Goal: Task Accomplishment & Management: Manage account settings

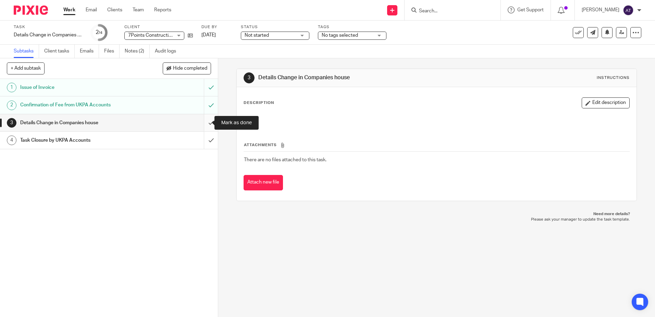
click at [204, 123] on input "submit" at bounding box center [109, 122] width 218 height 17
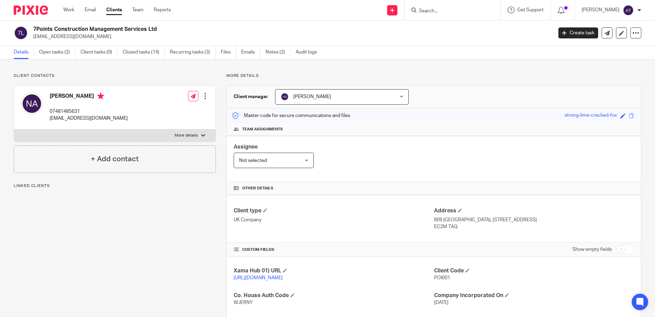
drag, startPoint x: 92, startPoint y: 36, endPoint x: 32, endPoint y: 37, distance: 60.3
click at [32, 37] on div "7Points Construction Management Services Ltd nasserbalkhi@hotmail.com" at bounding box center [281, 33] width 534 height 14
copy p "[EMAIL_ADDRESS][DOMAIN_NAME]"
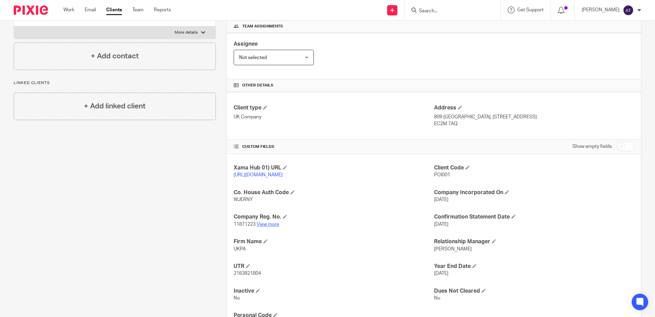
click at [269, 226] on link "View more" at bounding box center [268, 224] width 23 height 5
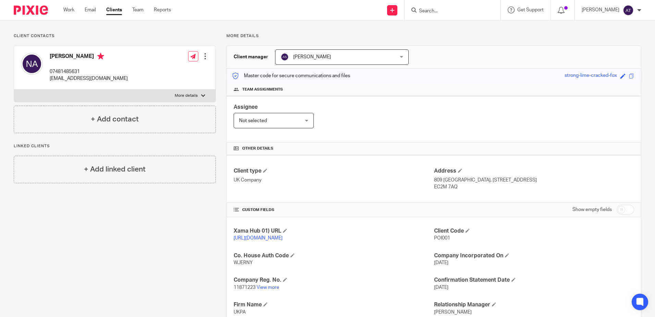
scroll to position [0, 0]
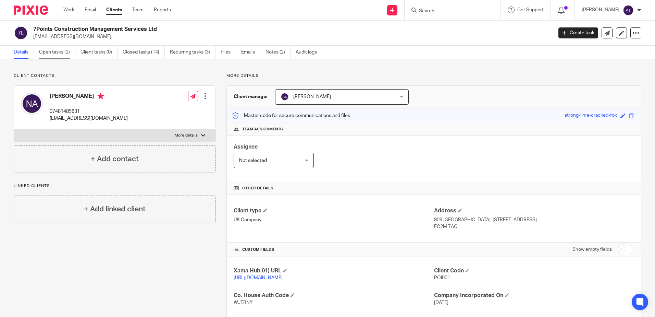
click at [50, 48] on link "Open tasks (2)" at bounding box center [57, 52] width 36 height 13
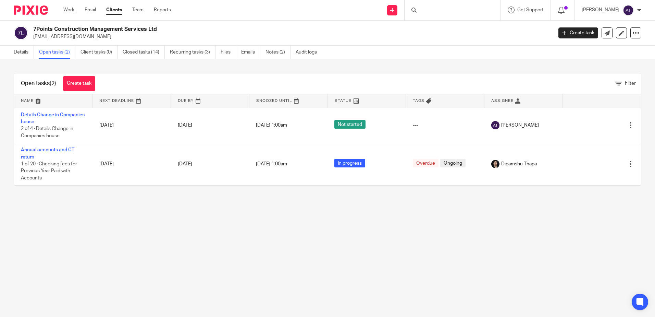
click at [31, 118] on td "Details Change in Companies house 2 of 4 · Details Change in Companies house" at bounding box center [53, 125] width 78 height 35
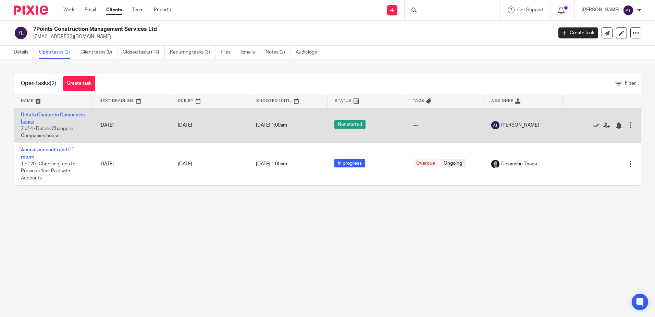
click at [39, 122] on link "Details Change in Companies house" at bounding box center [53, 118] width 64 height 12
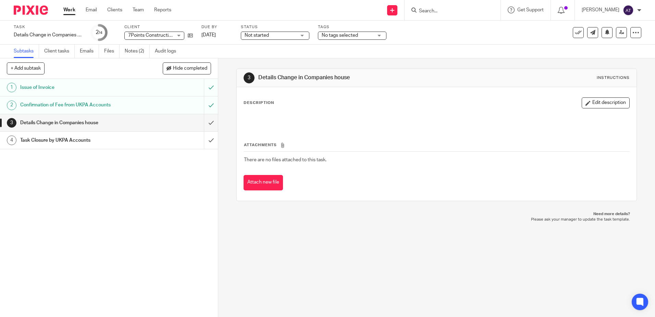
click at [163, 210] on div "1 Issue of Invoice 2 Confirmation of Fee from UKPA Accounts 3 Details Change in…" at bounding box center [109, 198] width 218 height 238
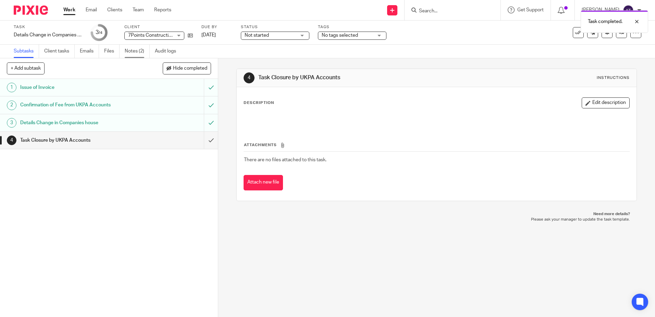
click at [136, 52] on link "Notes (2)" at bounding box center [137, 51] width 25 height 13
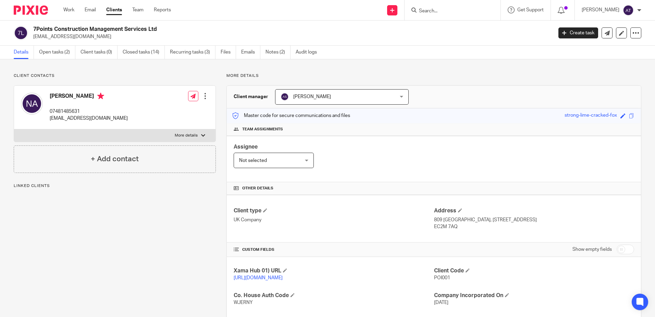
click at [164, 27] on div "7Points Construction Management Services Ltd nasserbalkhi@hotmail.com" at bounding box center [281, 33] width 534 height 14
drag, startPoint x: 274, startPoint y: 32, endPoint x: 333, endPoint y: 27, distance: 58.8
click at [275, 32] on h2 "7Points Construction Management Services Ltd" at bounding box center [239, 29] width 412 height 7
click at [65, 52] on link "Open tasks (2)" at bounding box center [57, 52] width 36 height 13
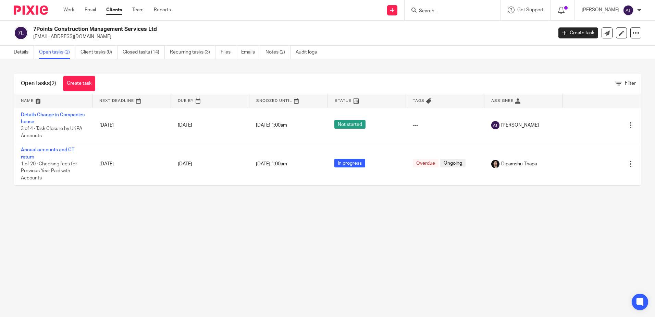
click at [188, 238] on main "7Points Construction Management Services Ltd [EMAIL_ADDRESS][DOMAIN_NAME] Creat…" at bounding box center [327, 158] width 655 height 317
click at [294, 40] on div "7Points Construction Management Services Ltd nasserbalkhi@hotmail.com Create ta…" at bounding box center [327, 33] width 655 height 25
click at [450, 17] on div at bounding box center [453, 10] width 96 height 20
click at [453, 14] on input "Search" at bounding box center [449, 11] width 62 height 6
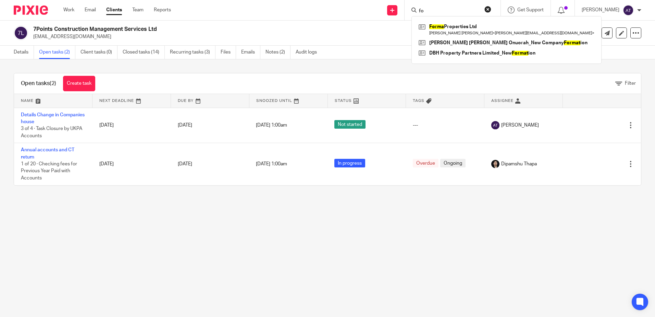
type input "f"
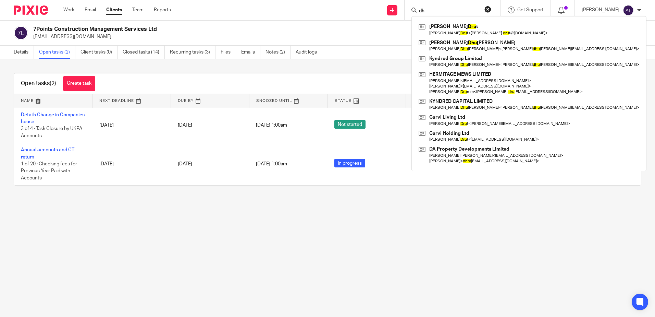
type input "d"
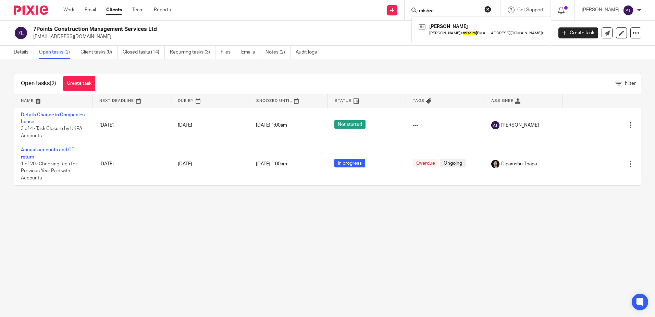
click at [439, 10] on input "mishra" at bounding box center [449, 11] width 62 height 6
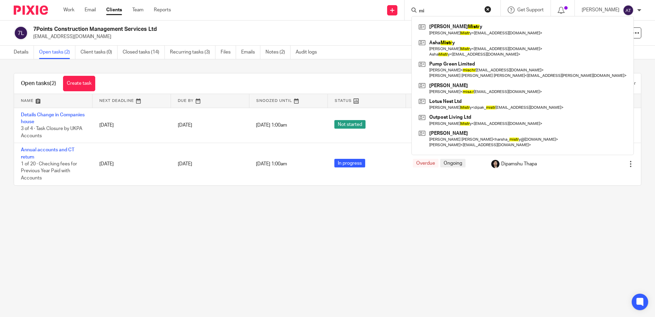
type input "m"
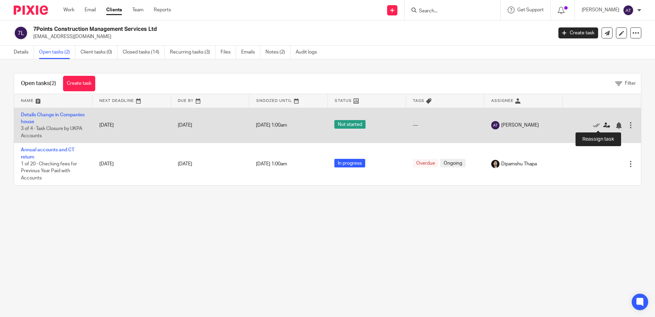
click at [603, 126] on icon at bounding box center [606, 125] width 7 height 7
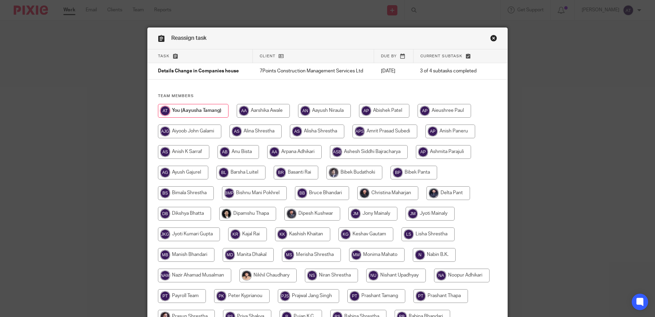
scroll to position [214, 0]
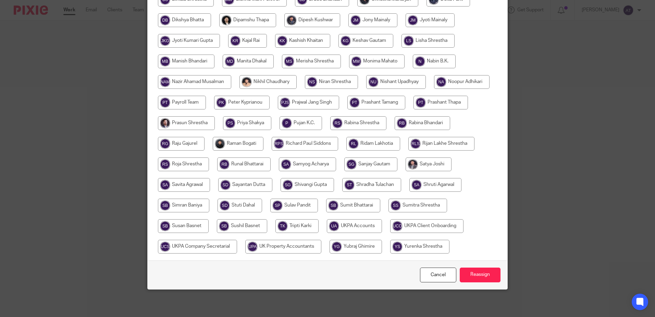
click at [321, 239] on input "radio" at bounding box center [283, 246] width 76 height 14
radio input "true"
click at [382, 219] on input "radio" at bounding box center [354, 226] width 55 height 14
radio input "true"
click at [478, 269] on input "Reassign" at bounding box center [480, 274] width 41 height 15
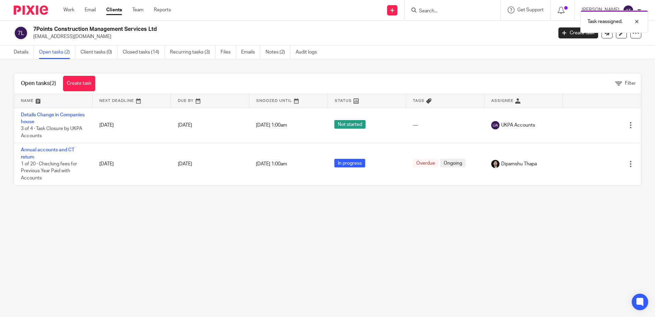
click at [3, 51] on div "Details Open tasks (2) Client tasks (0) Closed tasks (14) Recurring tasks (3) F…" at bounding box center [167, 52] width 334 height 13
click at [21, 51] on link "Details" at bounding box center [24, 52] width 20 height 13
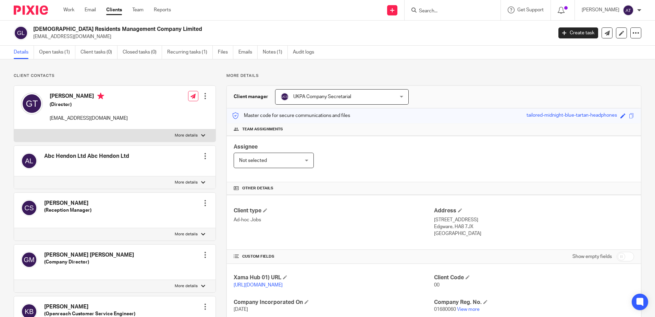
scroll to position [137, 0]
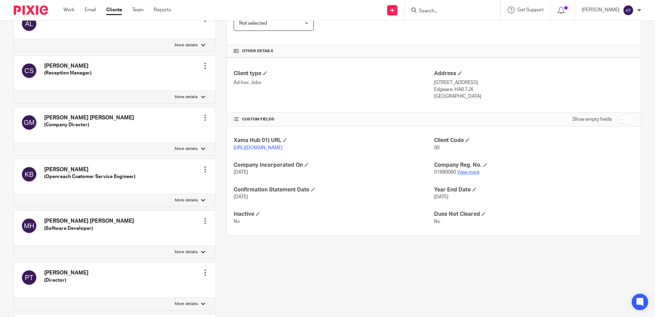
click at [461, 174] on link "View more" at bounding box center [468, 172] width 23 height 5
click at [455, 13] on input "Search" at bounding box center [449, 11] width 62 height 6
type input "d"
drag, startPoint x: 435, startPoint y: 5, endPoint x: 435, endPoint y: 13, distance: 8.6
click at [435, 5] on div at bounding box center [453, 10] width 96 height 20
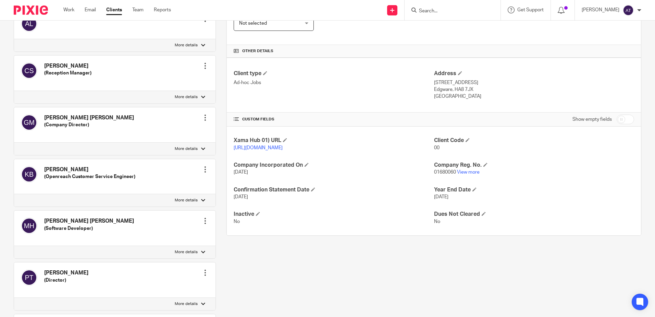
click at [435, 13] on input "Search" at bounding box center [449, 11] width 62 height 6
paste input "dhruv@formware.io"
drag, startPoint x: 470, startPoint y: 8, endPoint x: 416, endPoint y: 9, distance: 54.1
click at [416, 9] on div "dhruv@formware.io" at bounding box center [451, 10] width 80 height 9
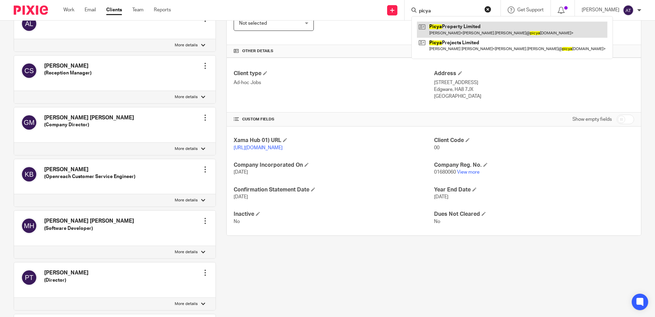
type input "picya"
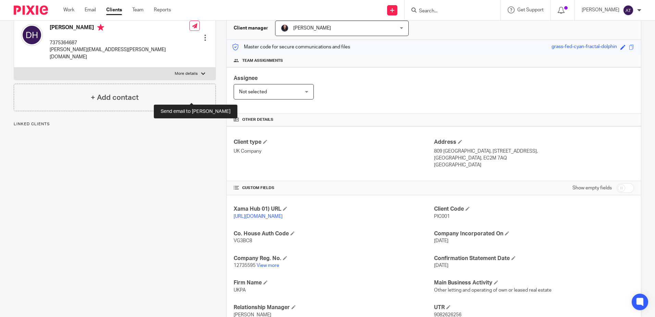
scroll to position [103, 0]
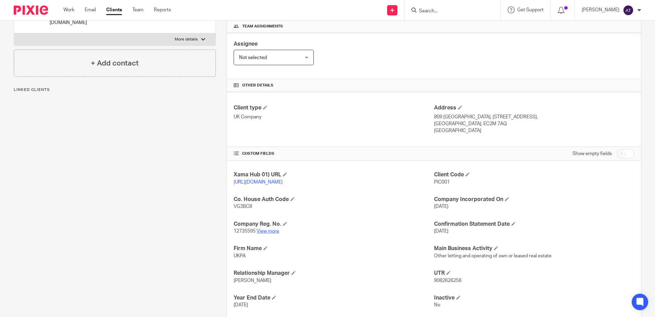
click at [272, 233] on link "View more" at bounding box center [268, 230] width 23 height 5
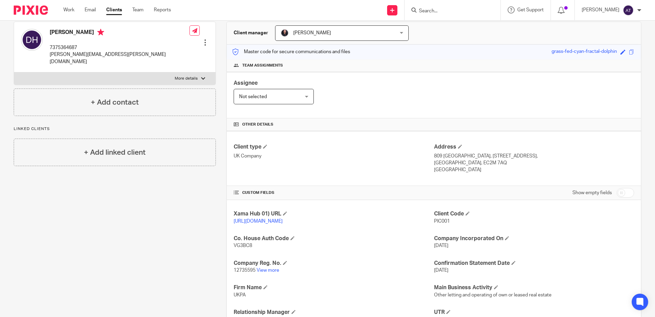
scroll to position [0, 0]
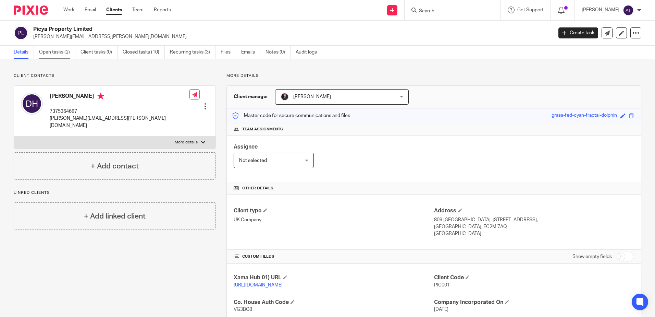
click at [60, 54] on link "Open tasks (2)" at bounding box center [57, 52] width 36 height 13
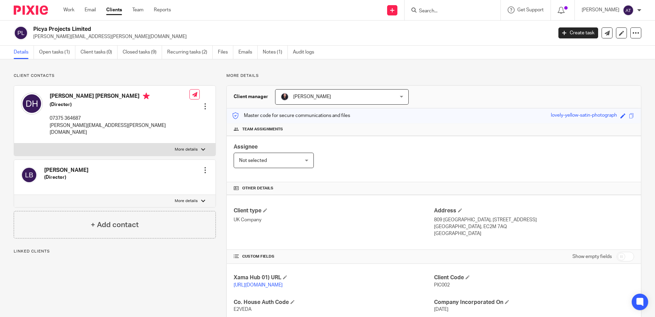
scroll to position [103, 0]
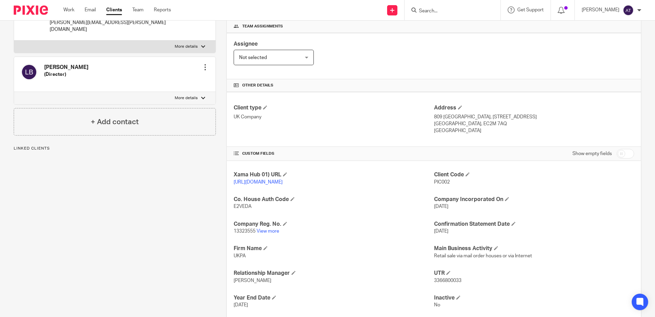
click at [266, 234] on p "13323555 View more" at bounding box center [334, 230] width 200 height 7
click at [270, 233] on link "View more" at bounding box center [268, 230] width 23 height 5
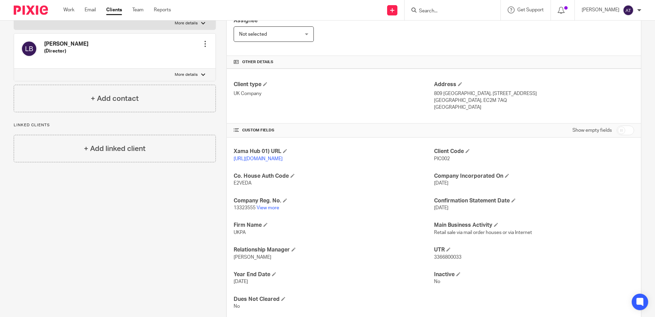
scroll to position [137, 0]
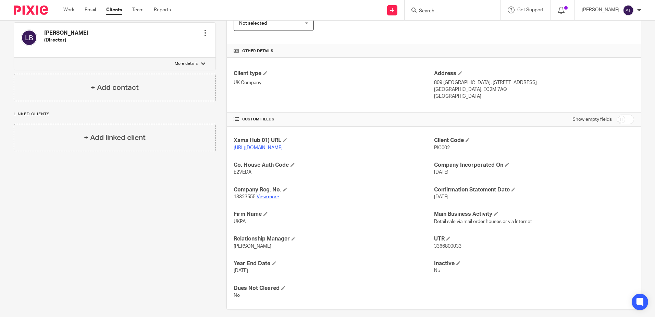
click at [274, 199] on link "View more" at bounding box center [268, 196] width 23 height 5
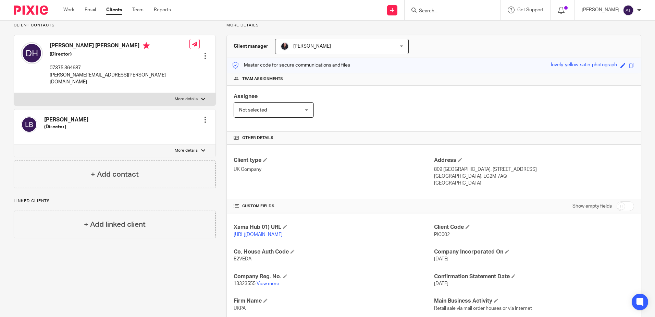
scroll to position [0, 0]
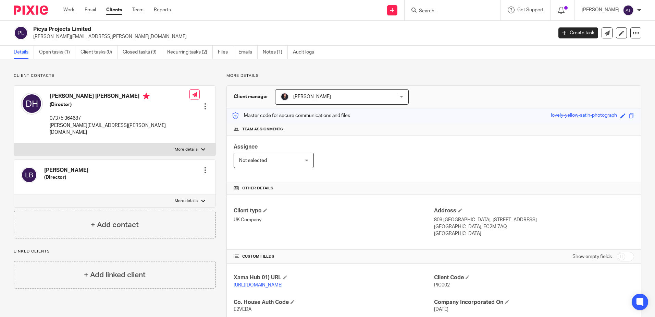
drag, startPoint x: 55, startPoint y: 53, endPoint x: 78, endPoint y: 48, distance: 23.0
click at [55, 53] on link "Open tasks (1)" at bounding box center [57, 52] width 36 height 13
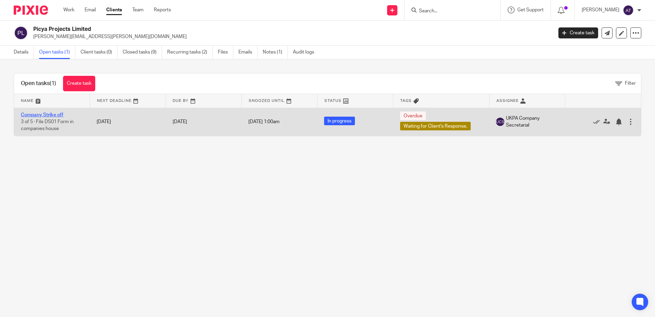
click at [41, 113] on link "Company Strike off" at bounding box center [42, 114] width 42 height 5
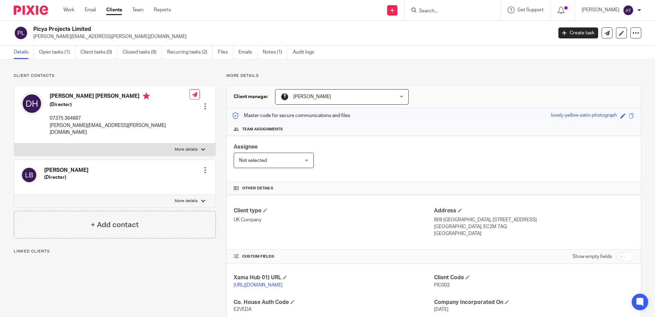
click at [249, 307] on span "E2VEDA" at bounding box center [243, 309] width 18 height 5
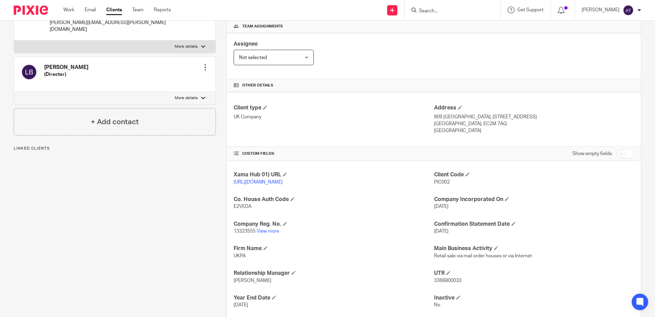
click at [249, 209] on span "E2VEDA" at bounding box center [243, 206] width 18 height 5
click at [248, 209] on span "E2VEDA" at bounding box center [243, 206] width 18 height 5
copy span "E2VEDA"
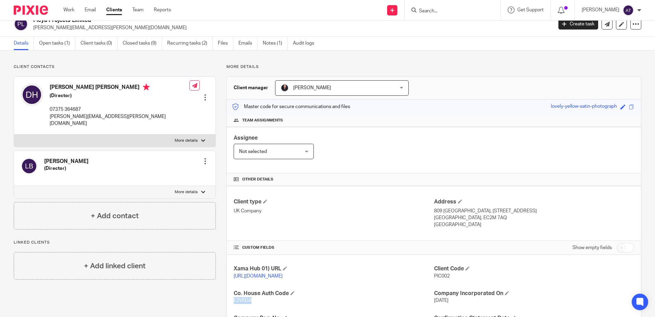
scroll to position [0, 0]
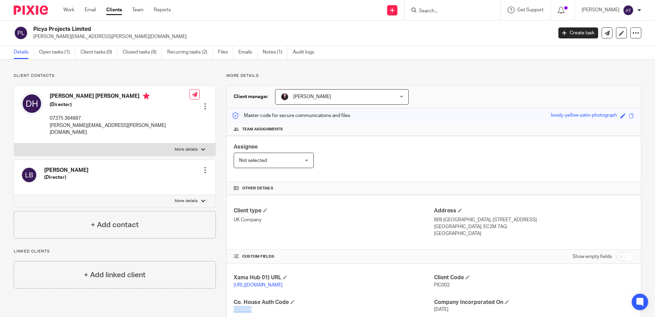
click at [202, 166] on div at bounding box center [205, 169] width 7 height 7
click at [165, 177] on link "Edit contact" at bounding box center [172, 178] width 65 height 10
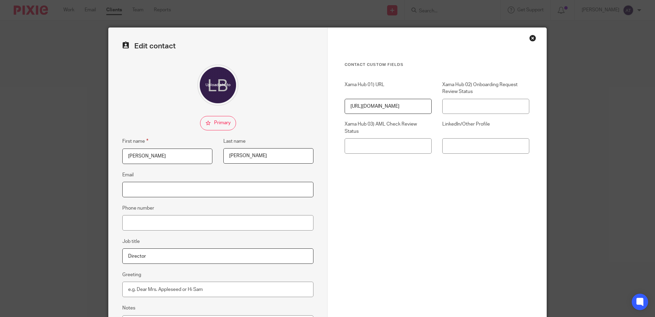
click at [148, 190] on input "Email" at bounding box center [217, 189] width 191 height 15
paste input "[EMAIL_ADDRESS][DOMAIN_NAME]"
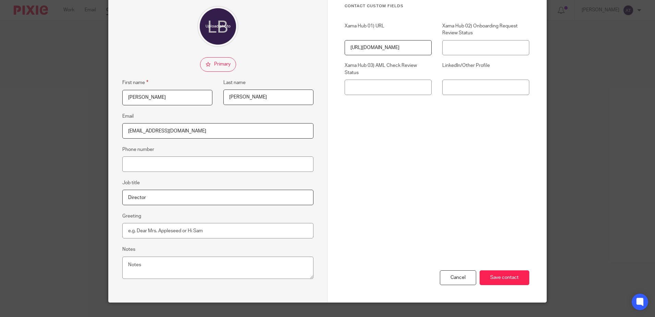
scroll to position [72, 0]
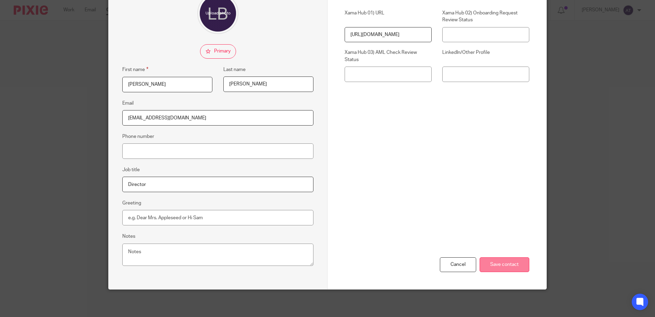
type input "[EMAIL_ADDRESS][DOMAIN_NAME]"
click at [507, 268] on input "Save contact" at bounding box center [505, 264] width 50 height 15
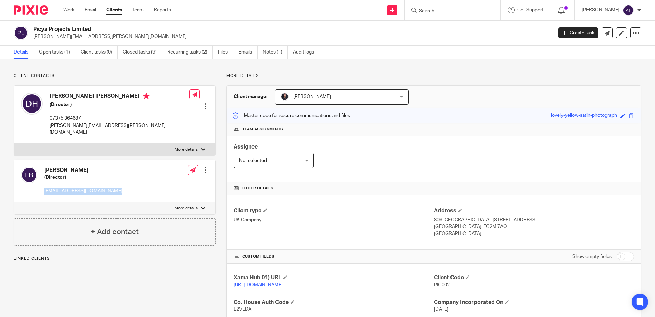
drag, startPoint x: 119, startPoint y: 187, endPoint x: 44, endPoint y: 187, distance: 75.7
click at [44, 187] on div "[PERSON_NAME] (Director) [EMAIL_ADDRESS][DOMAIN_NAME] Edit contact Create clien…" at bounding box center [114, 181] width 201 height 42
copy p "[EMAIL_ADDRESS][DOMAIN_NAME]"
drag, startPoint x: 123, startPoint y: 127, endPoint x: 49, endPoint y: 132, distance: 74.5
click at [49, 132] on div "[PERSON_NAME] [PERSON_NAME] (Director) 07375 364687 [PERSON_NAME][EMAIL_ADDRESS…" at bounding box center [114, 114] width 201 height 57
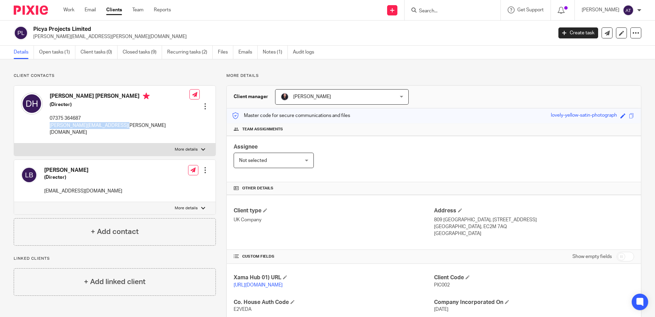
copy p "[PERSON_NAME][EMAIL_ADDRESS][PERSON_NAME][DOMAIN_NAME]"
click at [469, 12] on input "Search" at bounding box center [449, 11] width 62 height 6
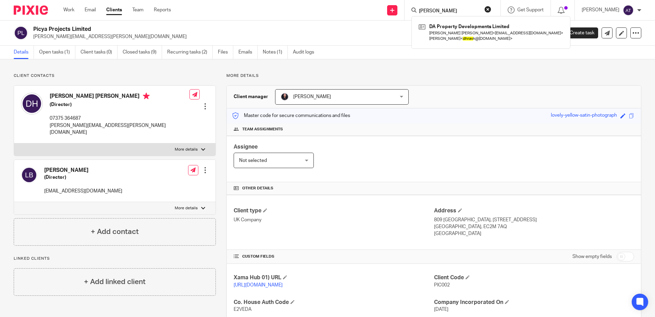
click at [427, 9] on input "[PERSON_NAME]" at bounding box center [449, 11] width 62 height 6
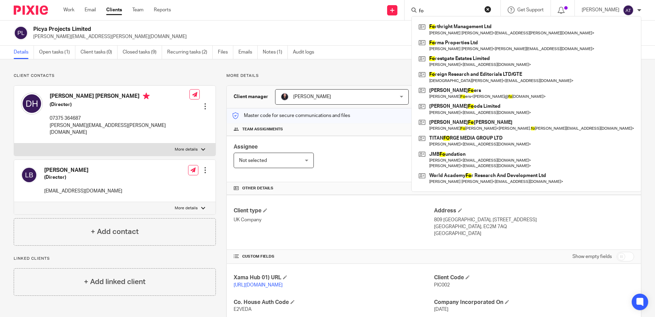
type input "f"
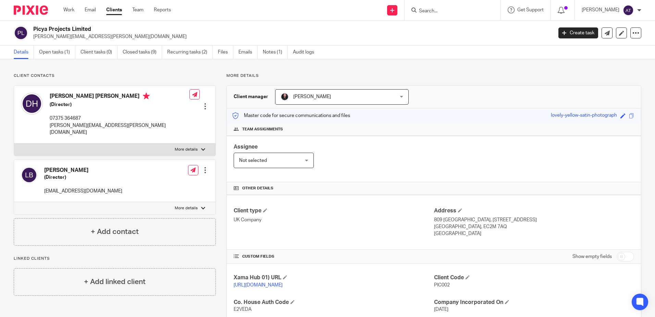
click at [441, 10] on input "Search" at bounding box center [449, 11] width 62 height 6
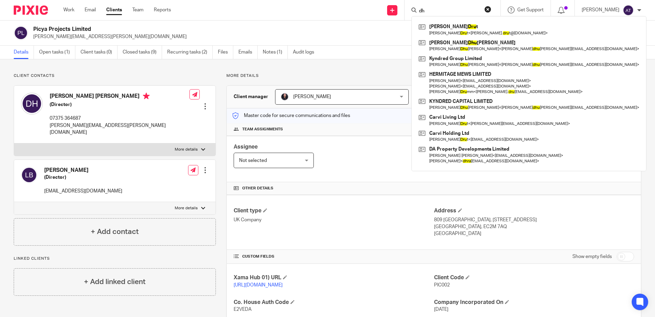
type input "d"
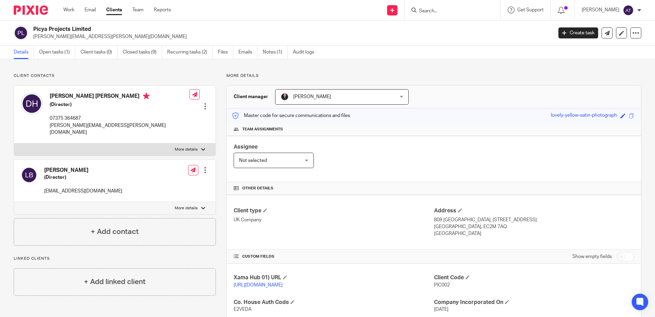
click at [468, 14] on form at bounding box center [454, 10] width 73 height 9
click at [438, 8] on input "Search" at bounding box center [449, 11] width 62 height 6
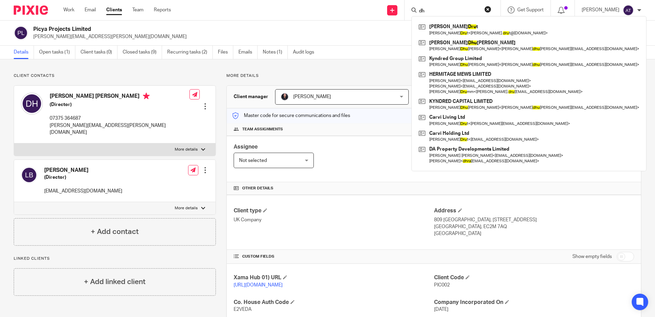
type input "d"
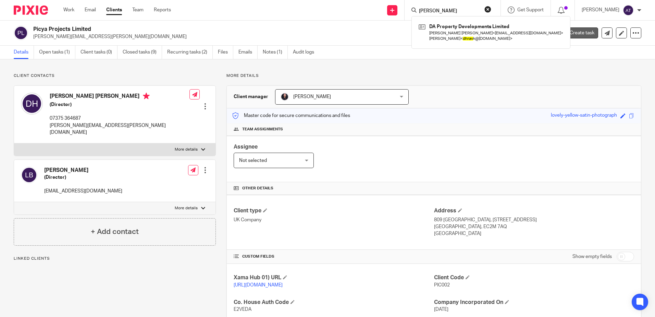
type input "dhruv"
drag, startPoint x: 363, startPoint y: 31, endPoint x: 399, endPoint y: 20, distance: 37.2
click at [363, 31] on h2 "Picya Projects Limited" at bounding box center [239, 29] width 412 height 7
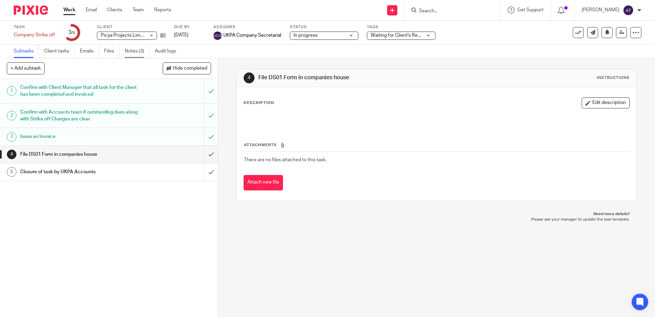
click at [131, 52] on link "Notes (3)" at bounding box center [137, 51] width 25 height 13
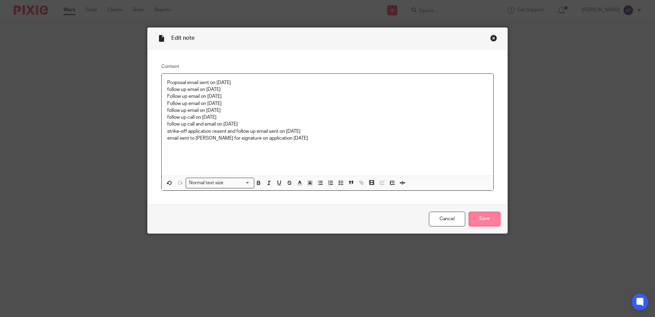
click at [481, 215] on input "Save" at bounding box center [485, 218] width 32 height 15
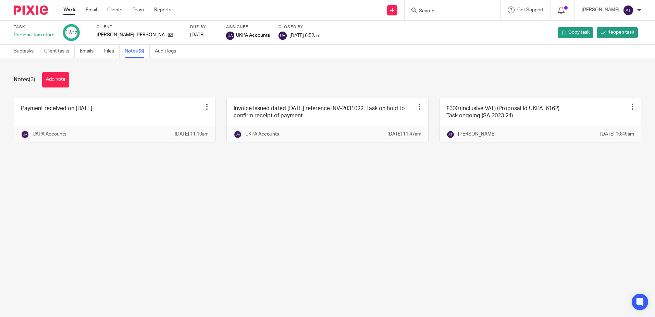
drag, startPoint x: 243, startPoint y: 87, endPoint x: 237, endPoint y: 86, distance: 5.6
click at [243, 87] on div "Notes (3) Add note" at bounding box center [328, 79] width 628 height 15
click at [464, 10] on input "Search" at bounding box center [449, 11] width 62 height 6
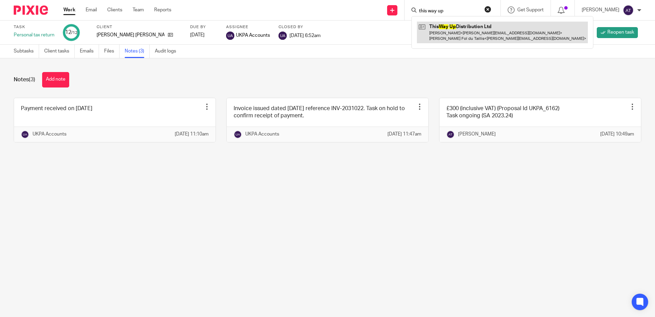
type input "this way up"
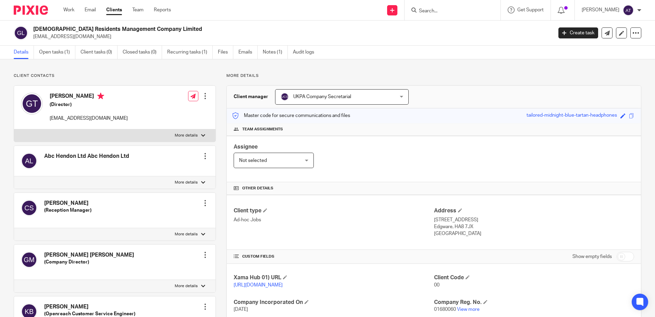
click at [441, 9] on input "Search" at bounding box center [449, 11] width 62 height 6
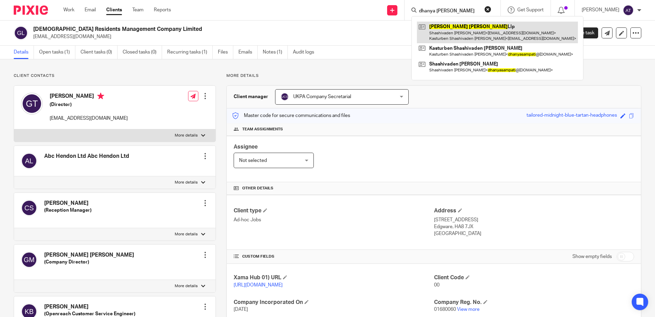
type input "dhanya [PERSON_NAME]"
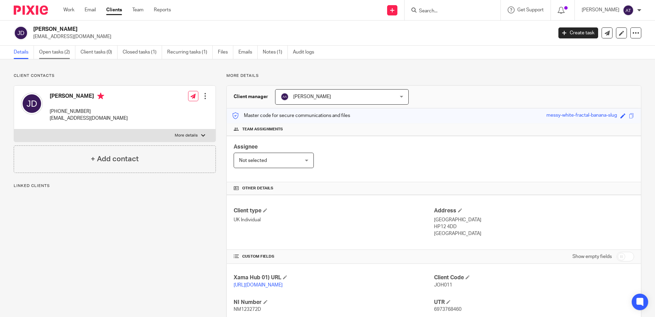
drag, startPoint x: 0, startPoint y: 0, endPoint x: 63, endPoint y: 54, distance: 82.9
click at [63, 54] on link "Open tasks (2)" at bounding box center [57, 52] width 36 height 13
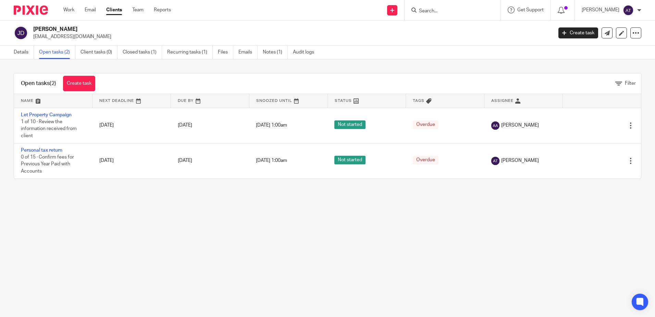
click at [235, 79] on div "Open tasks (2) Create task Filter" at bounding box center [327, 83] width 627 height 21
click at [156, 202] on main "John Bryan Davey johnd5432111@gmail.com Create task Update from Companies House…" at bounding box center [327, 158] width 655 height 317
click at [174, 218] on main "John Bryan Davey johnd5432111@gmail.com Create task Update from Companies House…" at bounding box center [327, 158] width 655 height 317
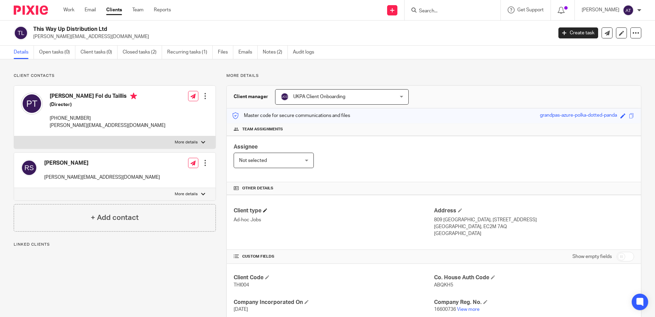
scroll to position [70, 0]
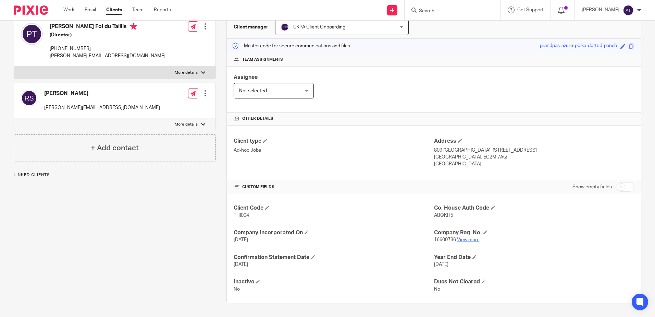
click at [465, 241] on link "View more" at bounding box center [468, 239] width 23 height 5
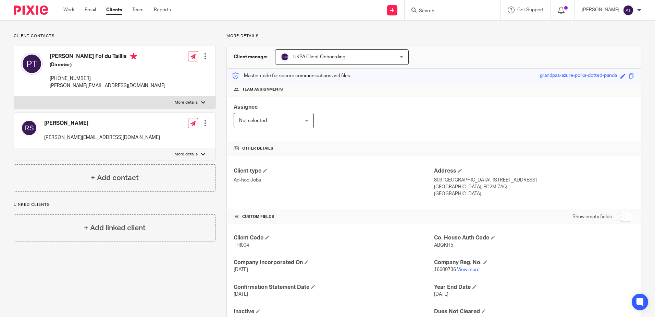
scroll to position [0, 0]
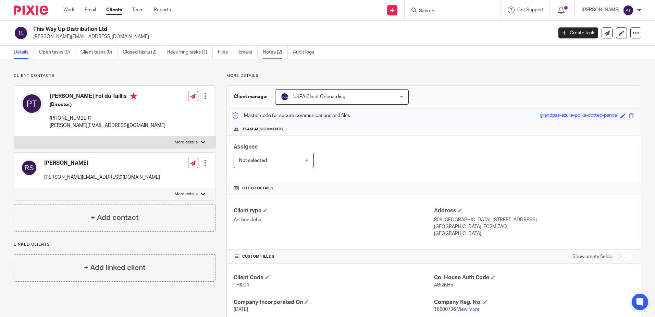
click at [265, 52] on link "Notes (2)" at bounding box center [275, 52] width 25 height 13
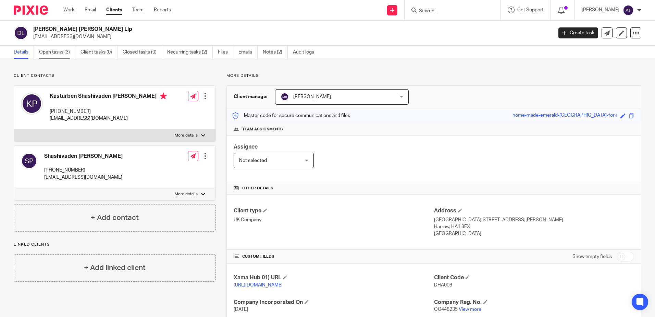
click at [62, 54] on link "Open tasks (3)" at bounding box center [57, 52] width 36 height 13
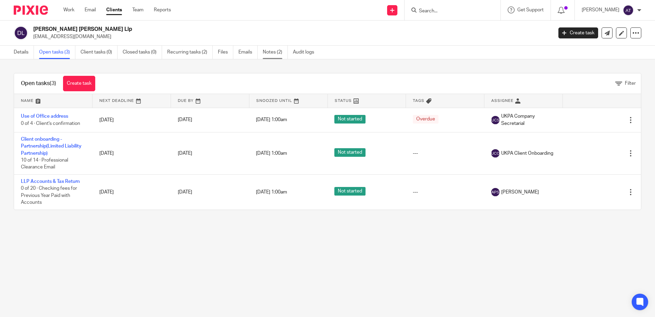
click at [279, 52] on link "Notes (2)" at bounding box center [275, 52] width 25 height 13
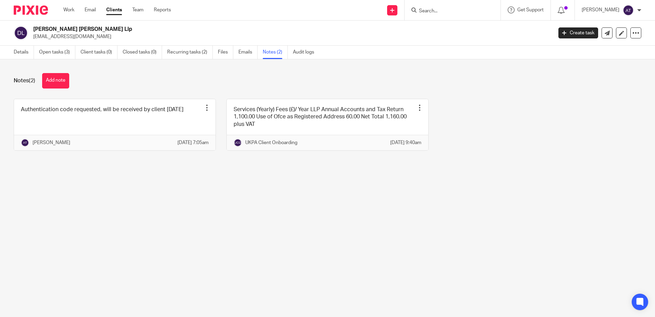
drag, startPoint x: 31, startPoint y: 54, endPoint x: 36, endPoint y: 56, distance: 5.7
click at [31, 54] on link "Details" at bounding box center [24, 52] width 20 height 13
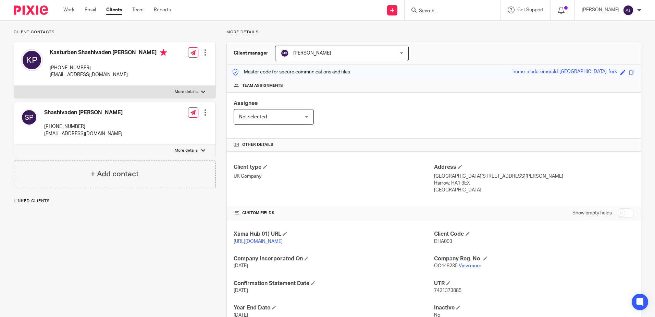
scroll to position [101, 0]
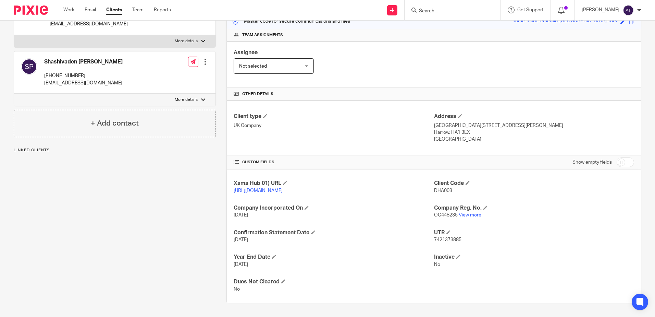
click at [472, 215] on link "View more" at bounding box center [470, 214] width 23 height 5
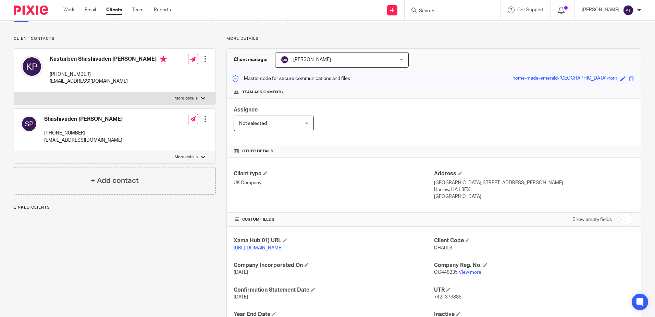
scroll to position [0, 0]
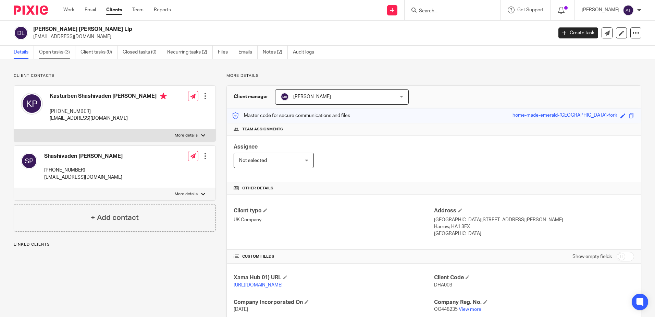
click at [58, 52] on link "Open tasks (3)" at bounding box center [57, 52] width 36 height 13
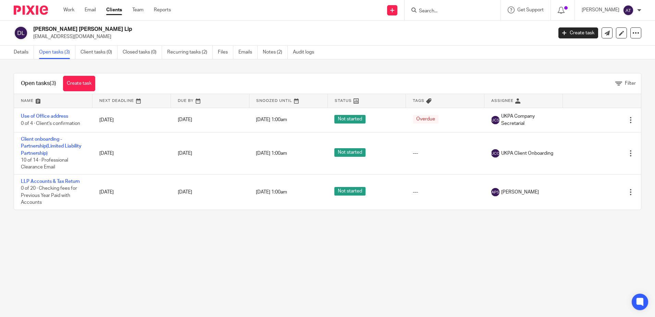
click at [283, 55] on link "Notes (2)" at bounding box center [275, 52] width 25 height 13
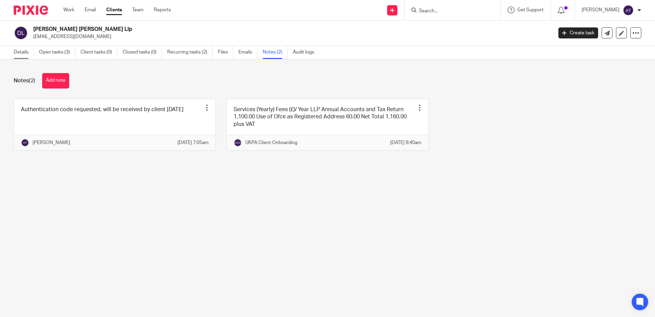
drag, startPoint x: 23, startPoint y: 53, endPoint x: 35, endPoint y: 54, distance: 11.8
click at [23, 53] on link "Details" at bounding box center [24, 52] width 20 height 13
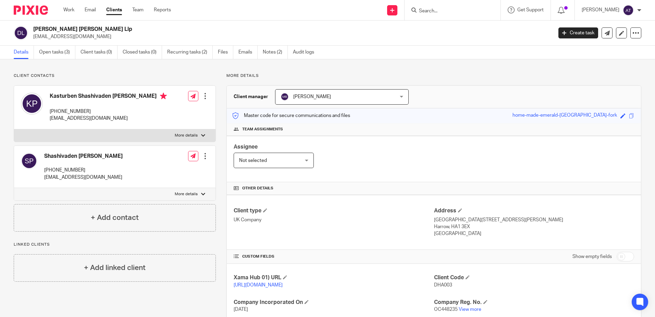
click at [433, 9] on input "Search" at bounding box center [449, 11] width 62 height 6
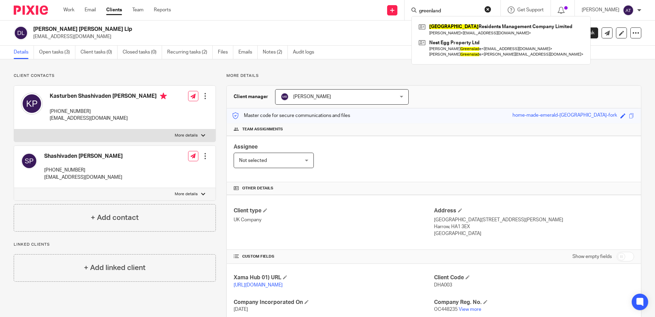
drag, startPoint x: 457, startPoint y: 12, endPoint x: 422, endPoint y: 12, distance: 35.6
click at [422, 12] on input "greenland" at bounding box center [449, 11] width 62 height 6
type input "g"
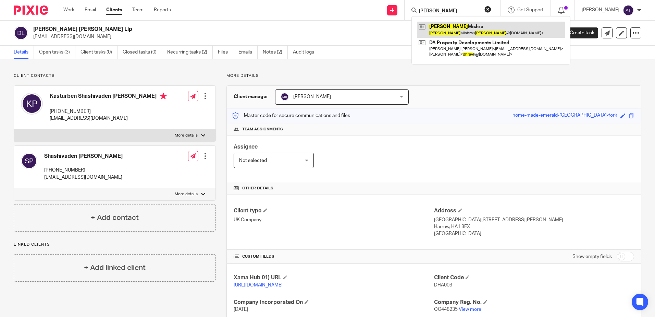
type input "dhruv"
click at [446, 24] on link at bounding box center [491, 30] width 148 height 16
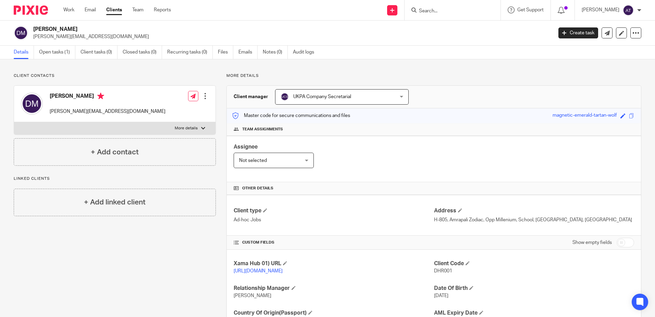
click at [431, 40] on p "[PERSON_NAME][EMAIL_ADDRESS][DOMAIN_NAME]" at bounding box center [290, 36] width 515 height 7
click at [56, 55] on link "Open tasks (1)" at bounding box center [57, 52] width 36 height 13
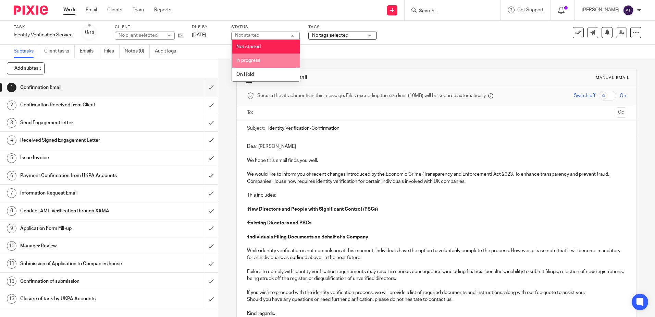
click at [251, 59] on span "In progress" at bounding box center [248, 60] width 24 height 5
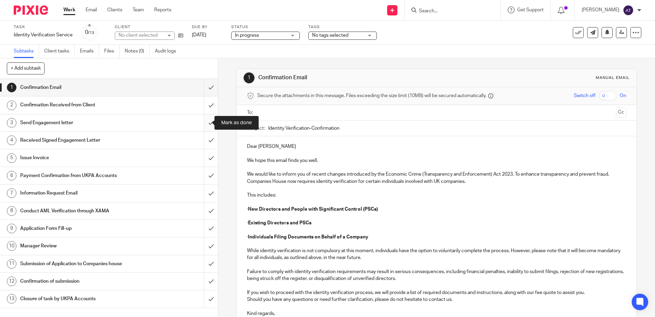
click at [206, 124] on input "submit" at bounding box center [109, 122] width 218 height 17
click at [206, 139] on input "submit" at bounding box center [109, 140] width 218 height 17
click at [203, 87] on input "submit" at bounding box center [109, 87] width 218 height 17
click at [204, 106] on input "submit" at bounding box center [109, 104] width 218 height 17
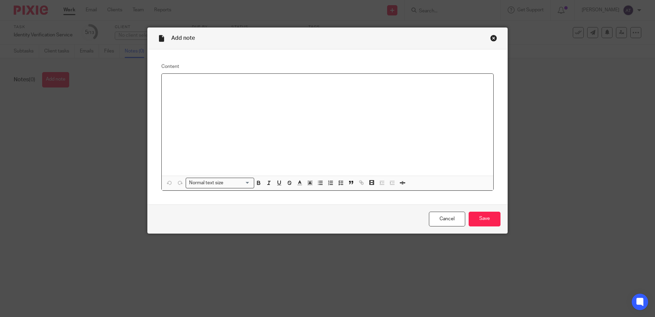
click at [240, 101] on div at bounding box center [328, 125] width 332 height 102
click at [255, 96] on div "£100" at bounding box center [328, 125] width 332 height 102
click at [273, 83] on p "£100 (non-resident)" at bounding box center [327, 82] width 321 height 7
click at [480, 215] on input "Save" at bounding box center [485, 218] width 32 height 15
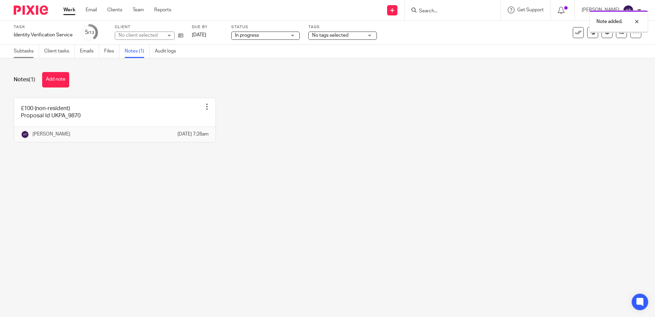
click at [28, 54] on link "Subtasks" at bounding box center [26, 51] width 25 height 13
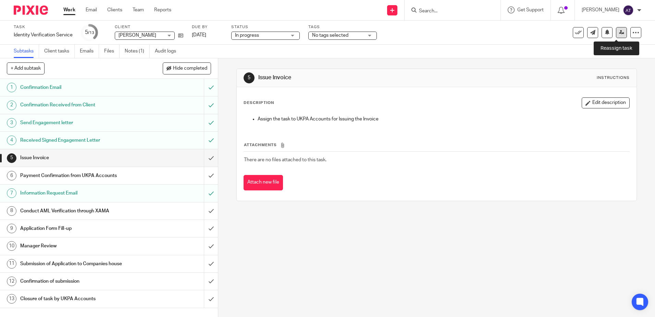
click at [616, 36] on link at bounding box center [621, 32] width 11 height 11
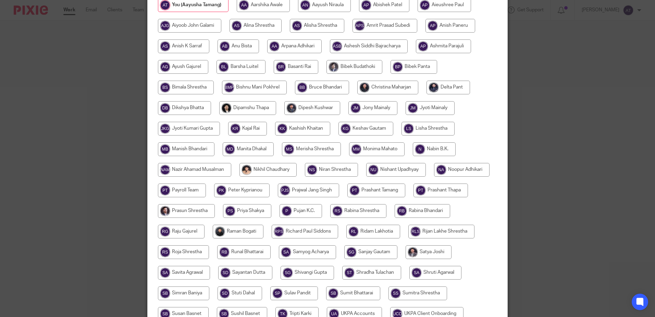
scroll to position [171, 0]
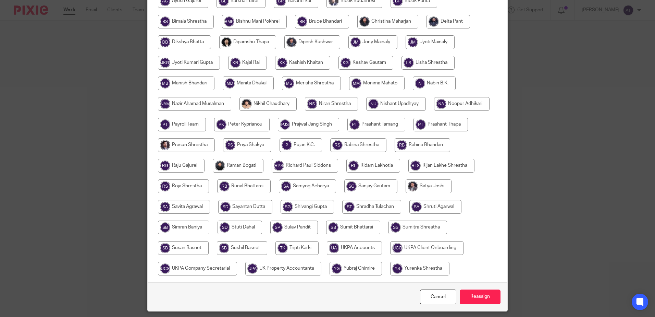
click at [382, 251] on input "radio" at bounding box center [354, 248] width 55 height 14
radio input "true"
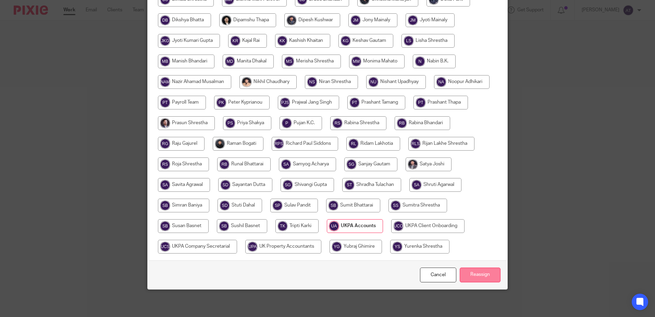
click at [476, 272] on input "Reassign" at bounding box center [480, 274] width 41 height 15
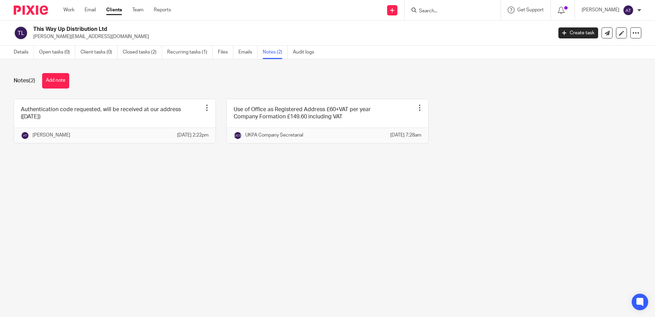
drag, startPoint x: 22, startPoint y: 49, endPoint x: 448, endPoint y: 107, distance: 429.4
click at [22, 49] on link "Details" at bounding box center [24, 52] width 20 height 13
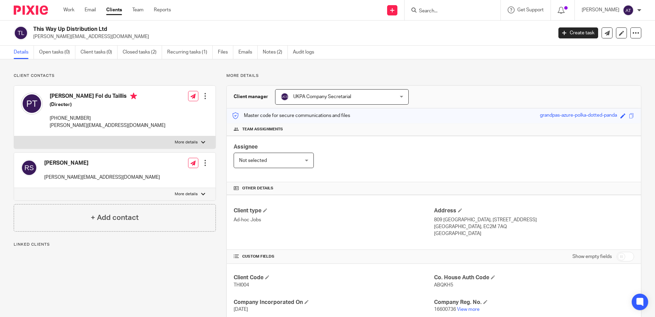
scroll to position [70, 0]
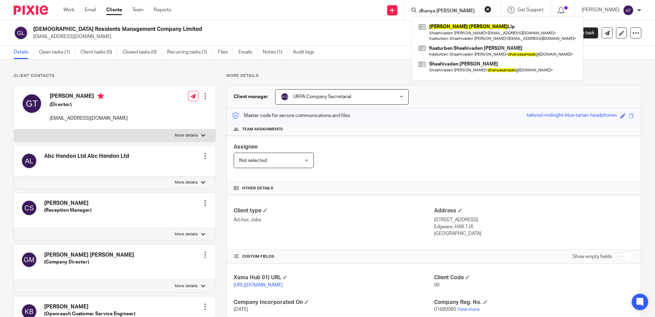
drag, startPoint x: 457, startPoint y: 10, endPoint x: 416, endPoint y: 10, distance: 41.1
click at [416, 10] on div "dhanya sampati" at bounding box center [451, 10] width 80 height 9
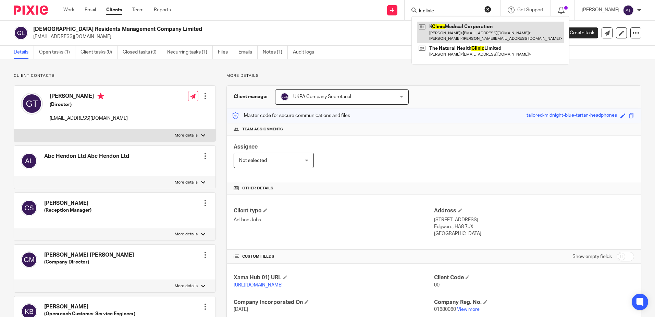
type input "k clinic"
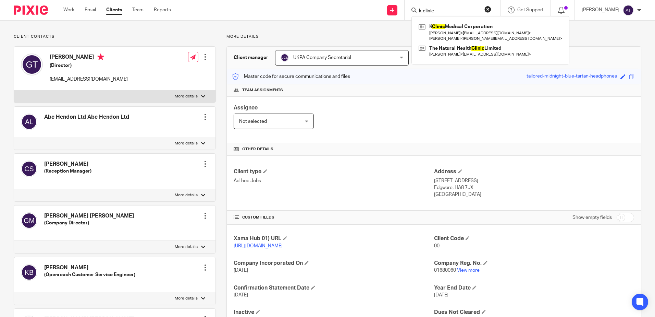
scroll to position [103, 0]
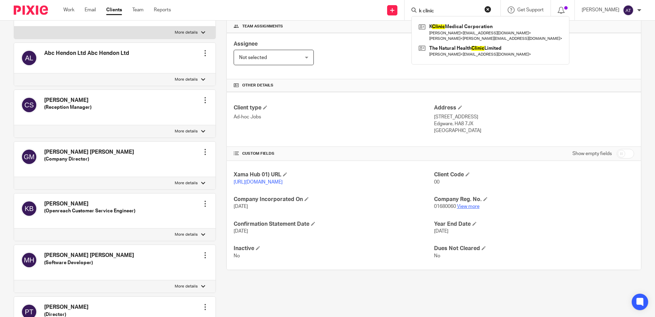
click at [464, 209] on link "View more" at bounding box center [468, 206] width 23 height 5
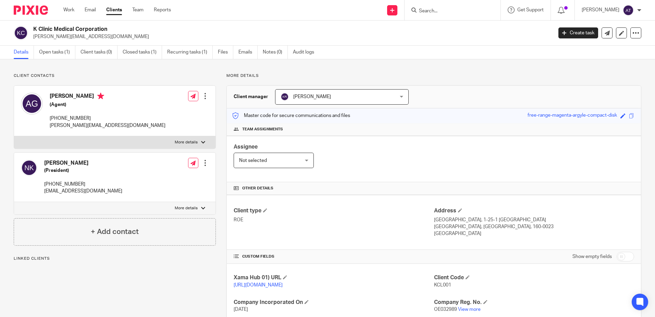
click at [619, 251] on input "checkbox" at bounding box center [625, 256] width 17 height 10
checkbox input "true"
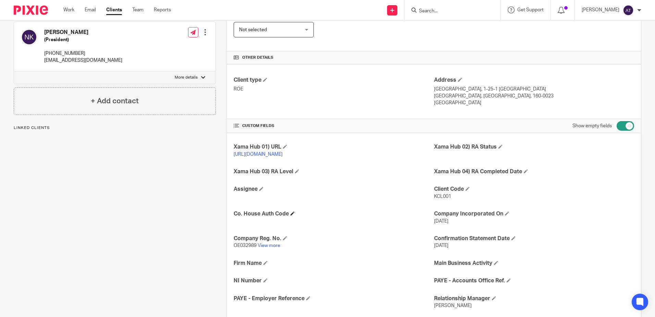
scroll to position [238, 0]
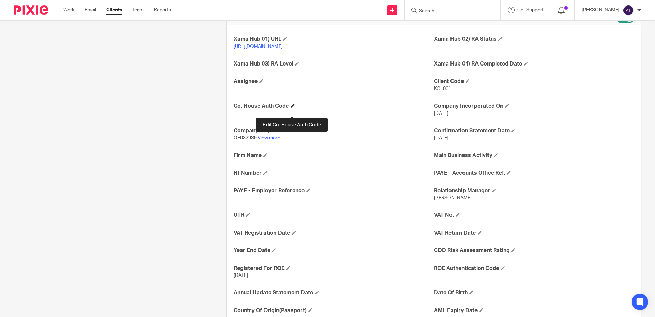
click at [294, 108] on span at bounding box center [292, 105] width 4 height 4
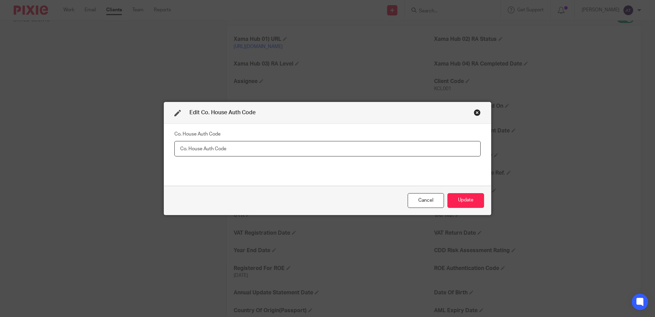
click at [246, 150] on input "text" at bounding box center [327, 148] width 306 height 15
paste input "906914"
type input "906914"
click at [457, 199] on button "Update" at bounding box center [465, 200] width 37 height 15
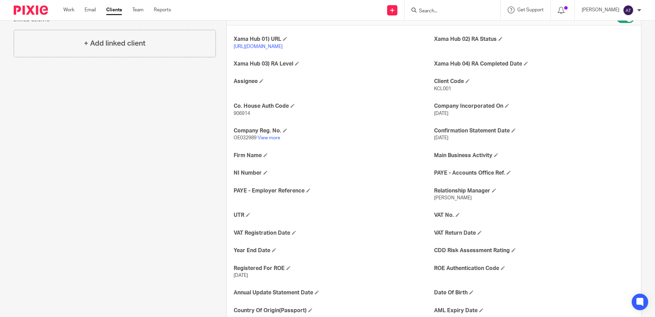
click at [550, 201] on p "Runal Bhattarai" at bounding box center [534, 197] width 200 height 7
click at [85, 159] on div "Client contacts Alice Grant (Agent) +44 7468 909802 alice.chan9@yahoo.co.uk Edi…" at bounding box center [109, 134] width 213 height 599
